Goal: Book appointment/travel/reservation

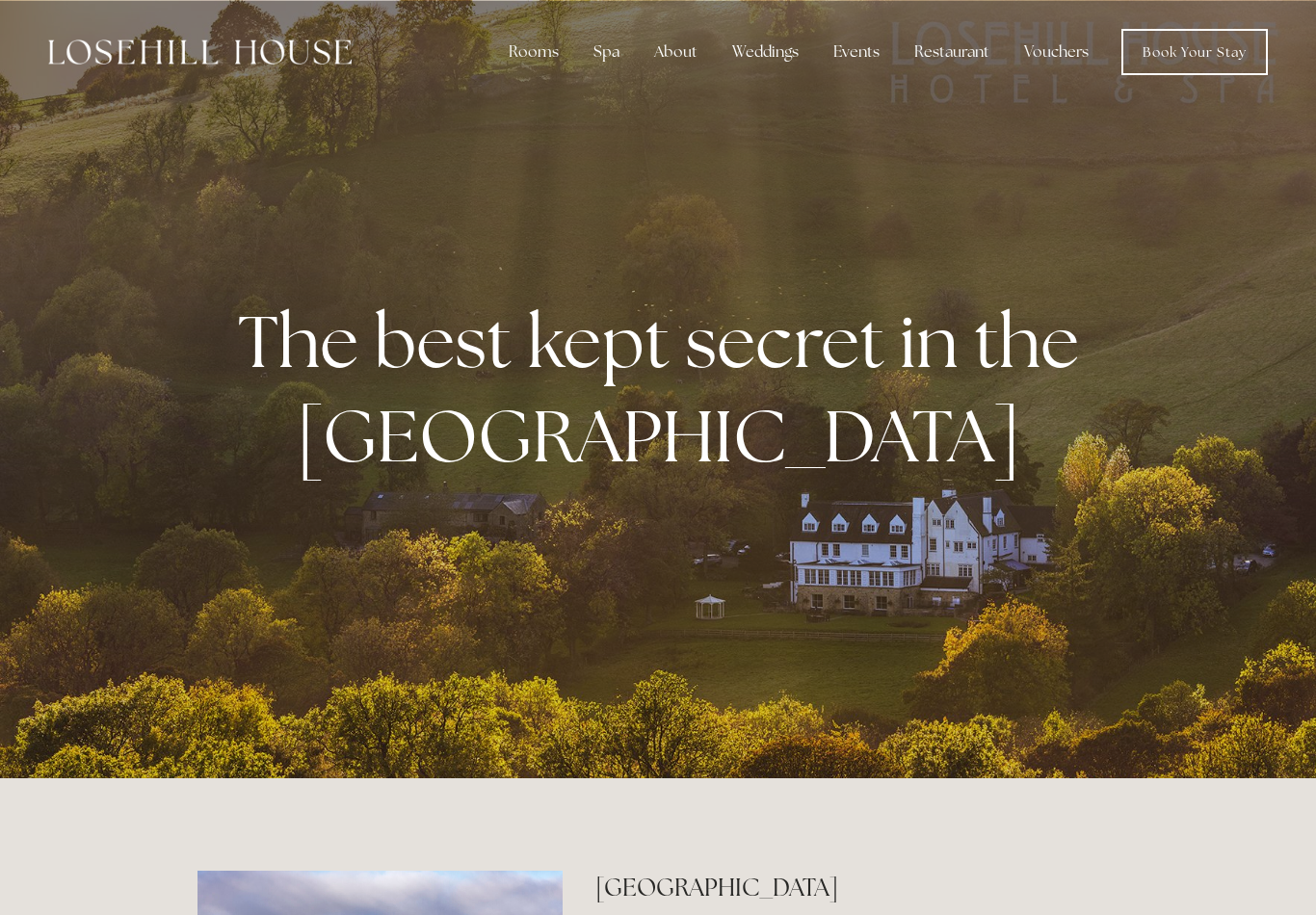
click at [616, 61] on div "Spa" at bounding box center [606, 52] width 57 height 39
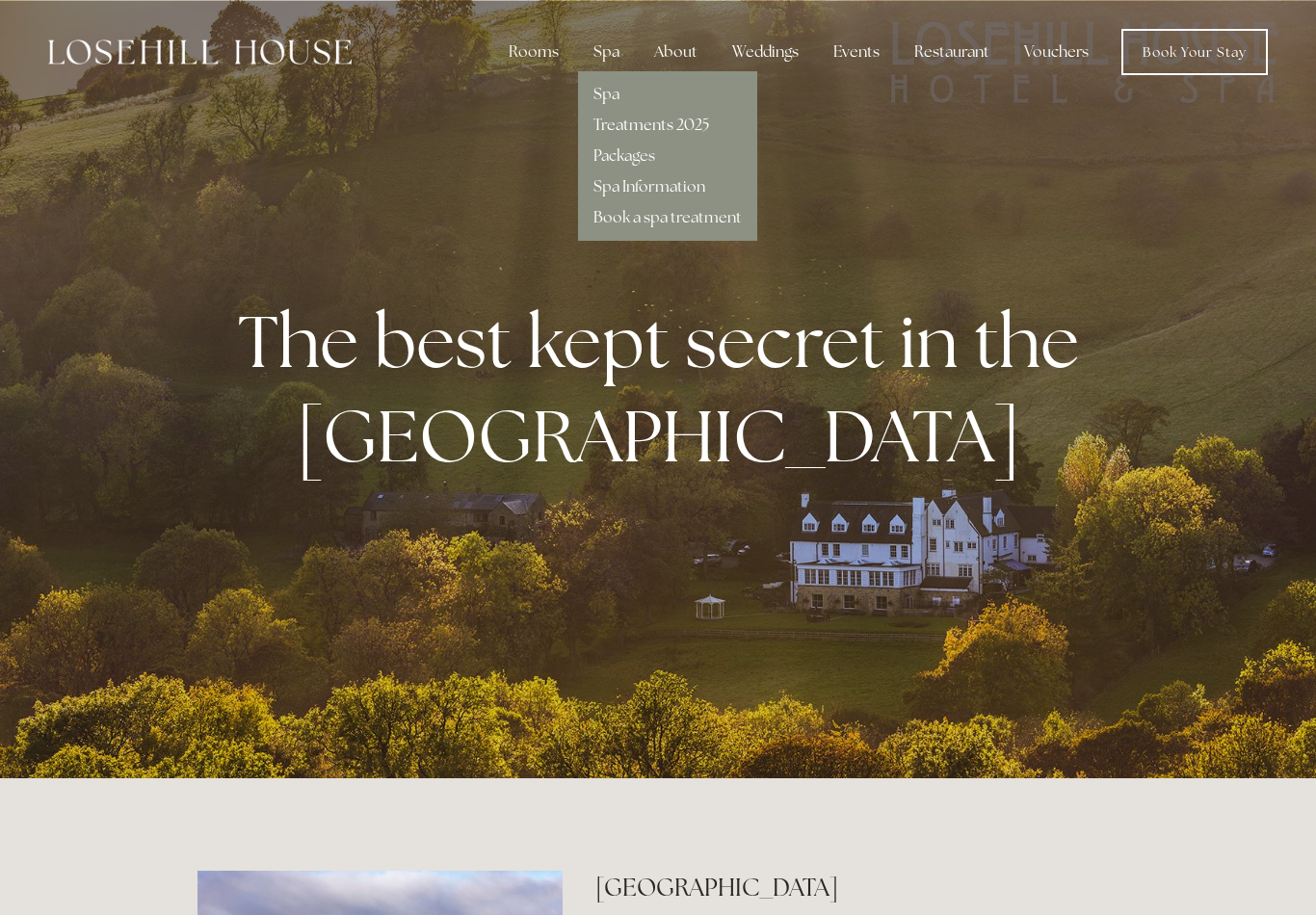
click at [687, 124] on link "Treatments 2025" at bounding box center [651, 124] width 115 height 20
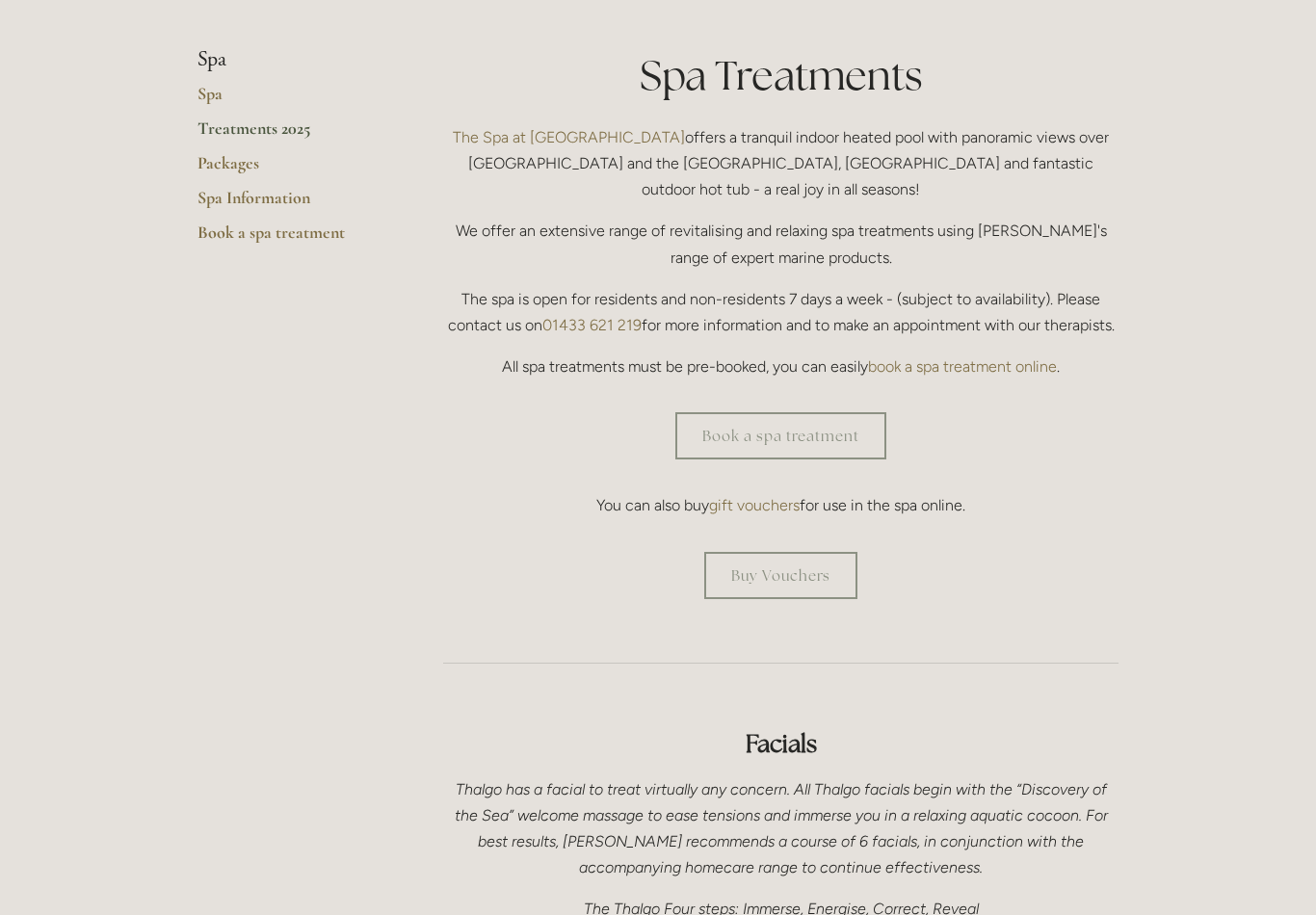
scroll to position [449, 0]
click at [788, 413] on link "Book a spa treatment" at bounding box center [781, 437] width 211 height 48
click at [249, 198] on link "Spa Information" at bounding box center [289, 205] width 184 height 35
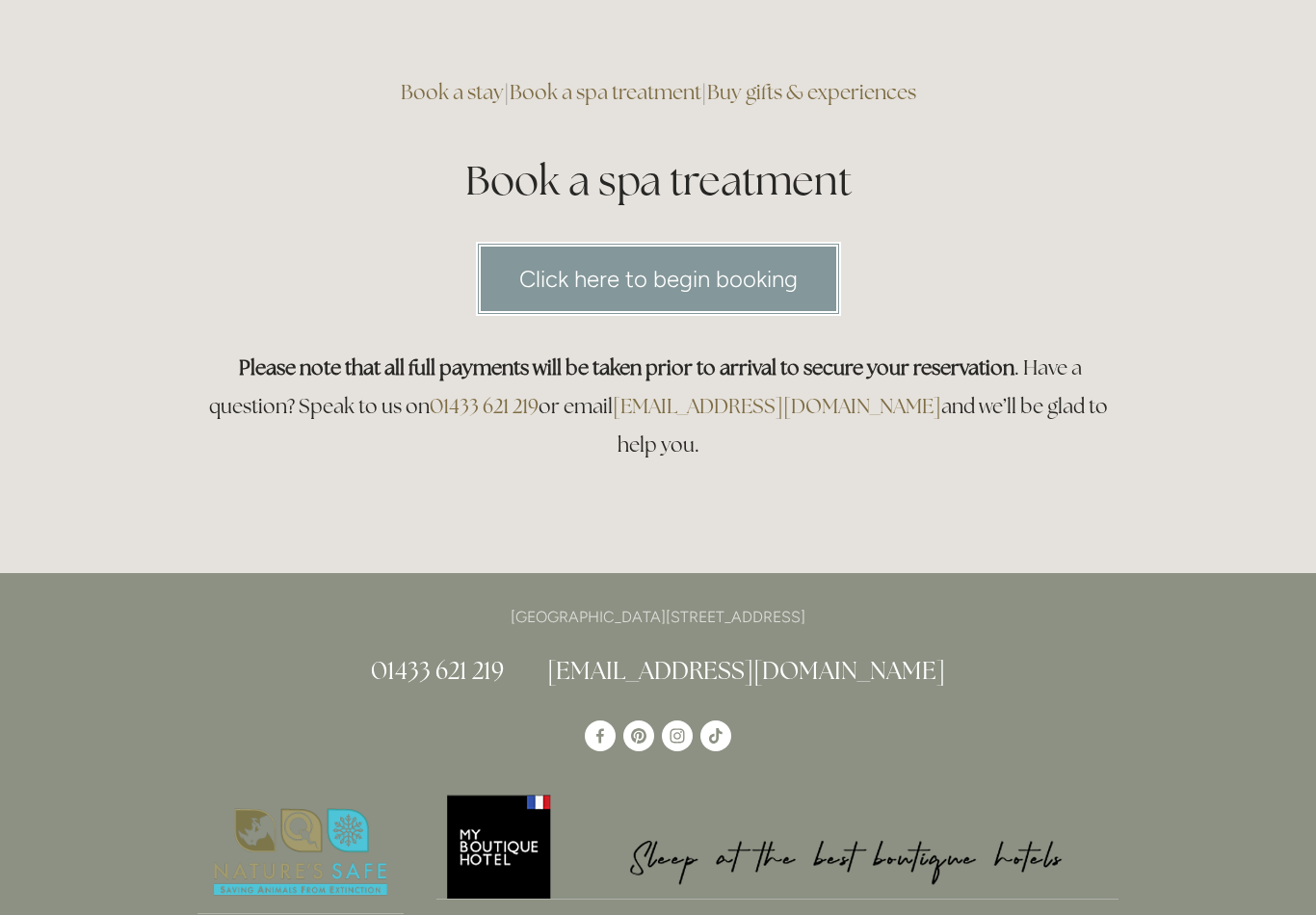
scroll to position [97, 0]
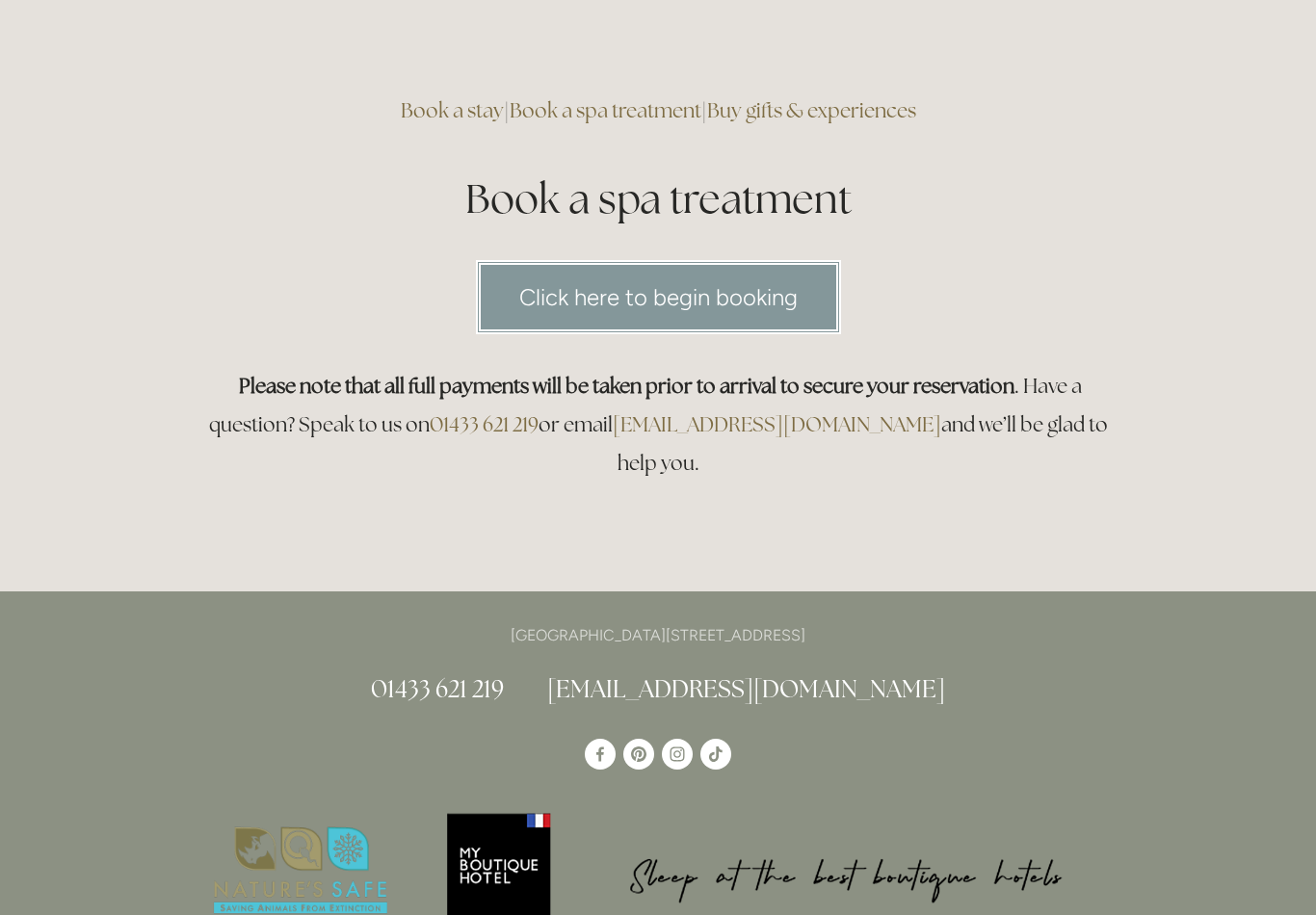
click at [777, 293] on link "Click here to begin booking" at bounding box center [658, 297] width 365 height 75
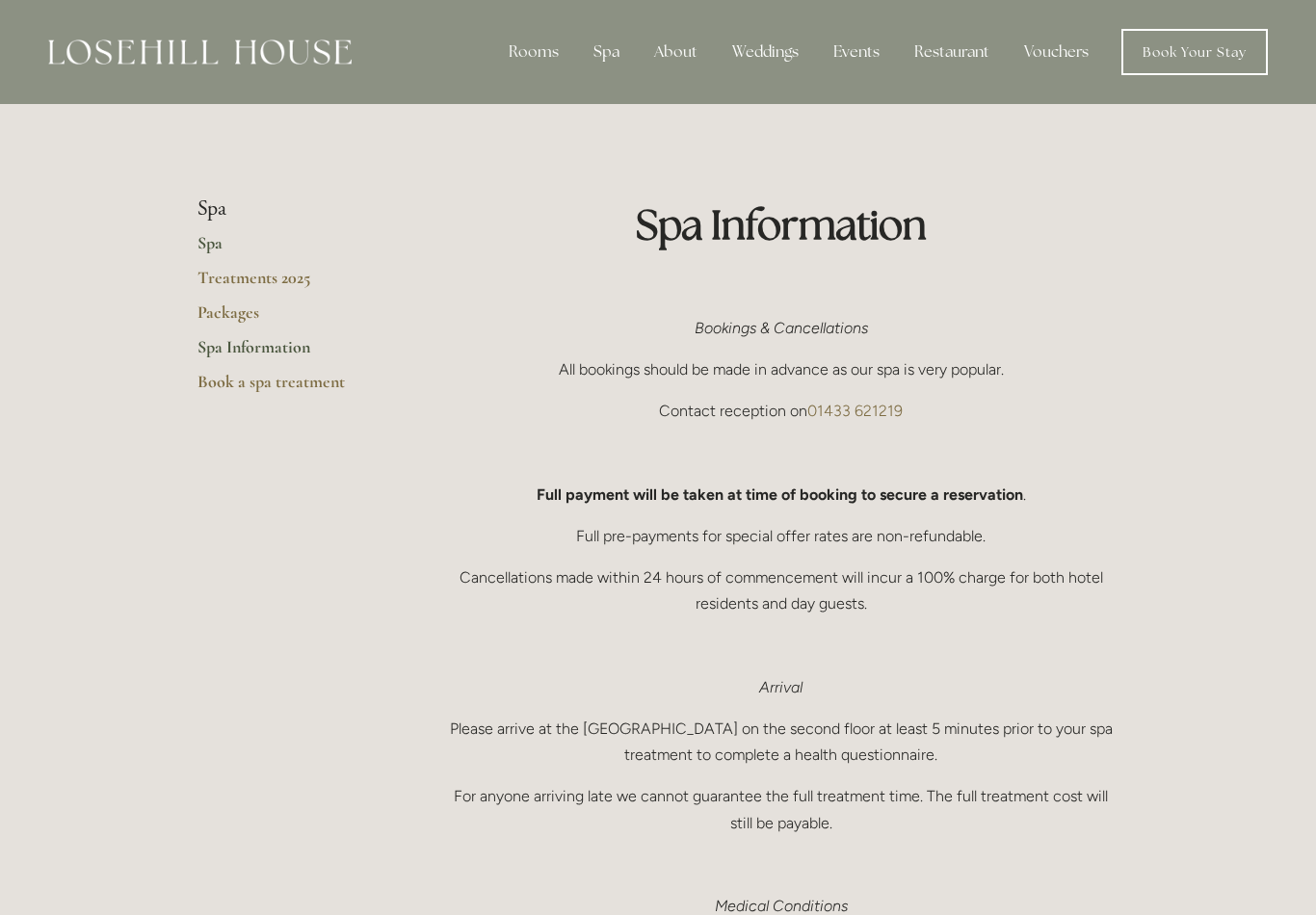
click at [227, 255] on link "Spa" at bounding box center [289, 249] width 184 height 35
